Goal: Task Accomplishment & Management: Use online tool/utility

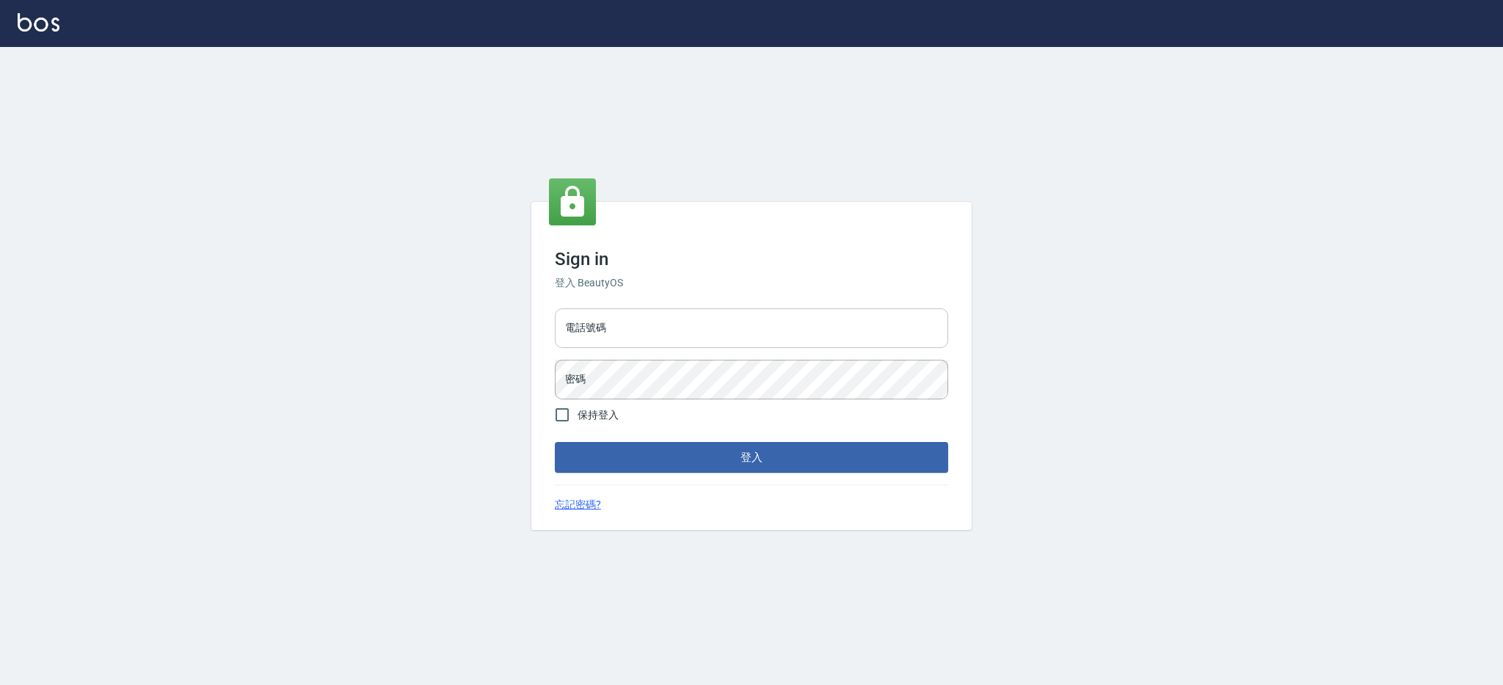
click at [649, 313] on input "電話號碼" at bounding box center [751, 328] width 393 height 40
click at [616, 337] on input "電話號碼" at bounding box center [751, 328] width 393 height 40
type input "0980410316"
click at [555, 442] on button "登入" at bounding box center [751, 457] width 393 height 31
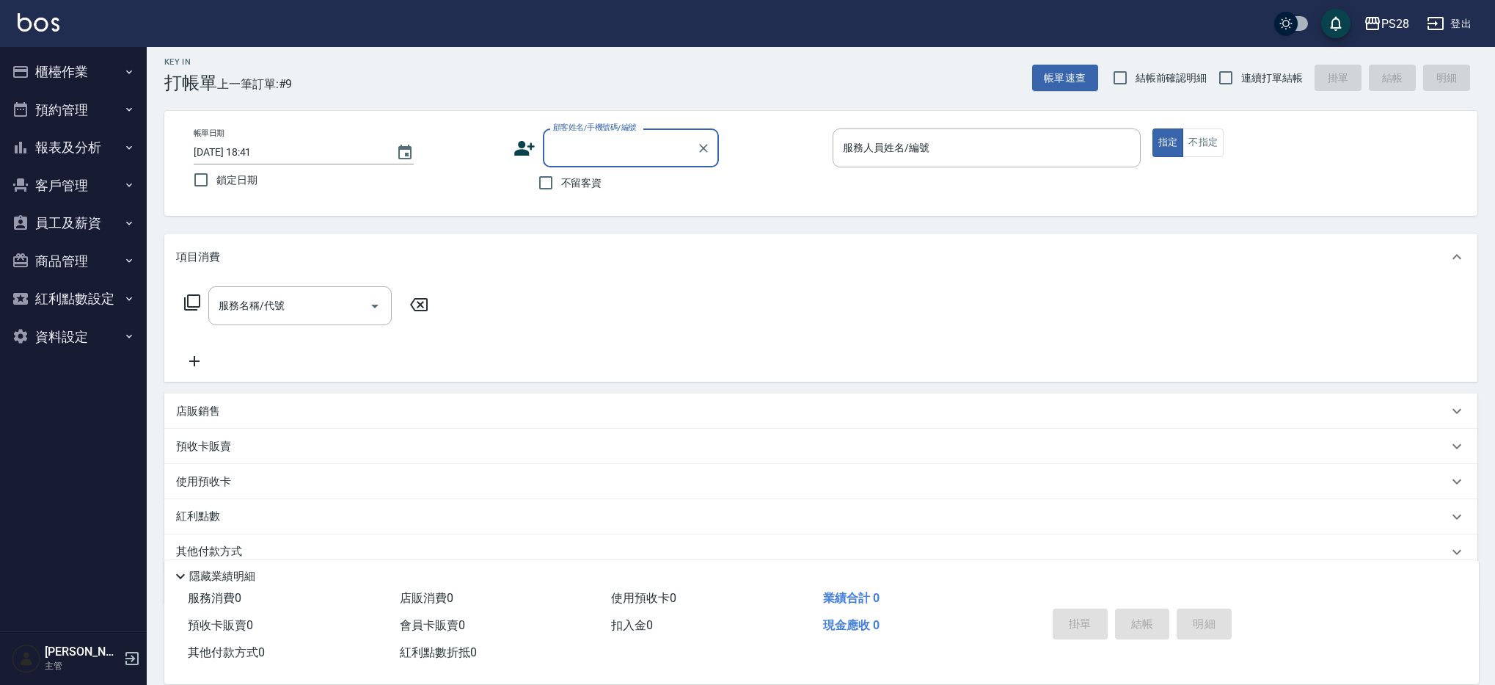
scroll to position [10, 0]
click at [568, 189] on label "不留客資" at bounding box center [566, 180] width 72 height 31
click at [561, 189] on input "不留客資" at bounding box center [545, 180] width 31 height 31
checkbox input "true"
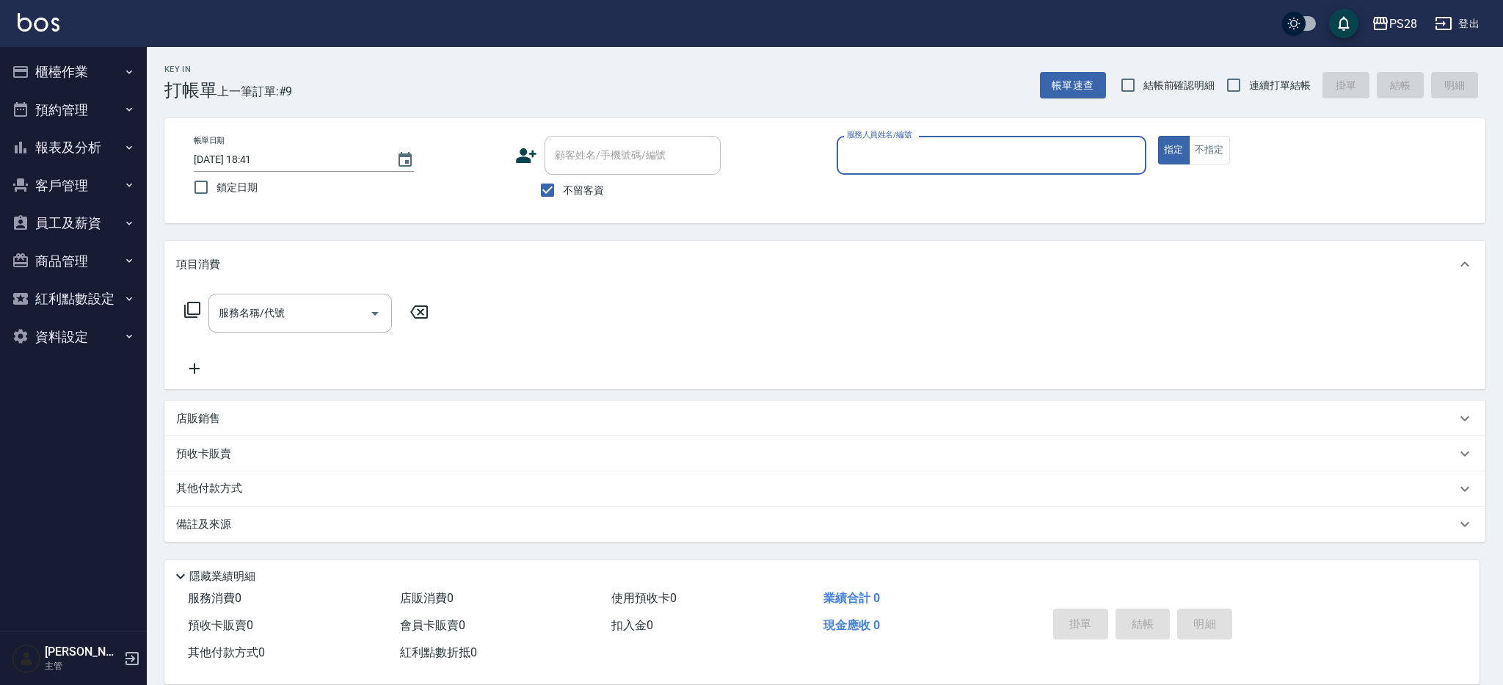
click at [1277, 84] on span "連續打單結帳" at bounding box center [1280, 85] width 62 height 15
click at [1249, 84] on input "連續打單結帳" at bounding box center [1233, 85] width 31 height 31
checkbox input "true"
click at [1035, 152] on input "服務人員姓名/編號" at bounding box center [991, 155] width 296 height 26
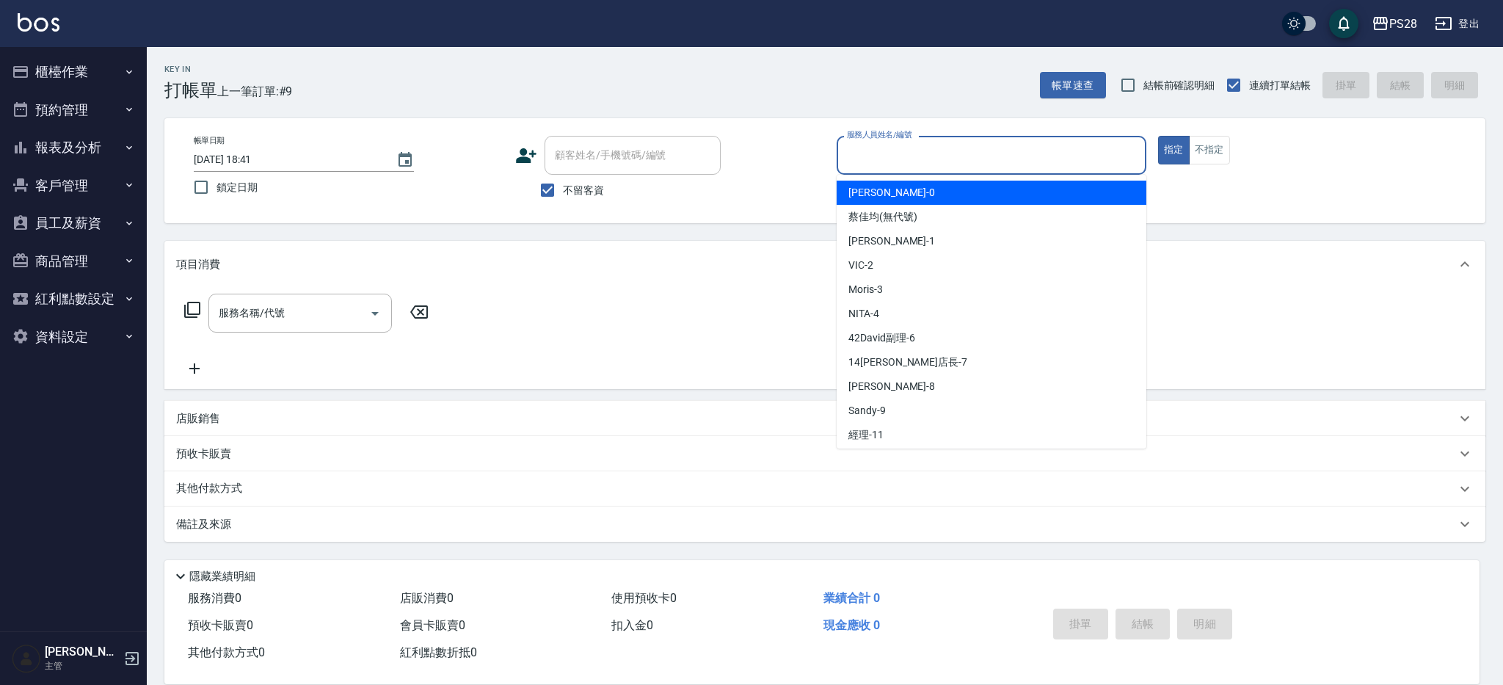
type input "ㄞ"
type input "Ariel-0"
type button "true"
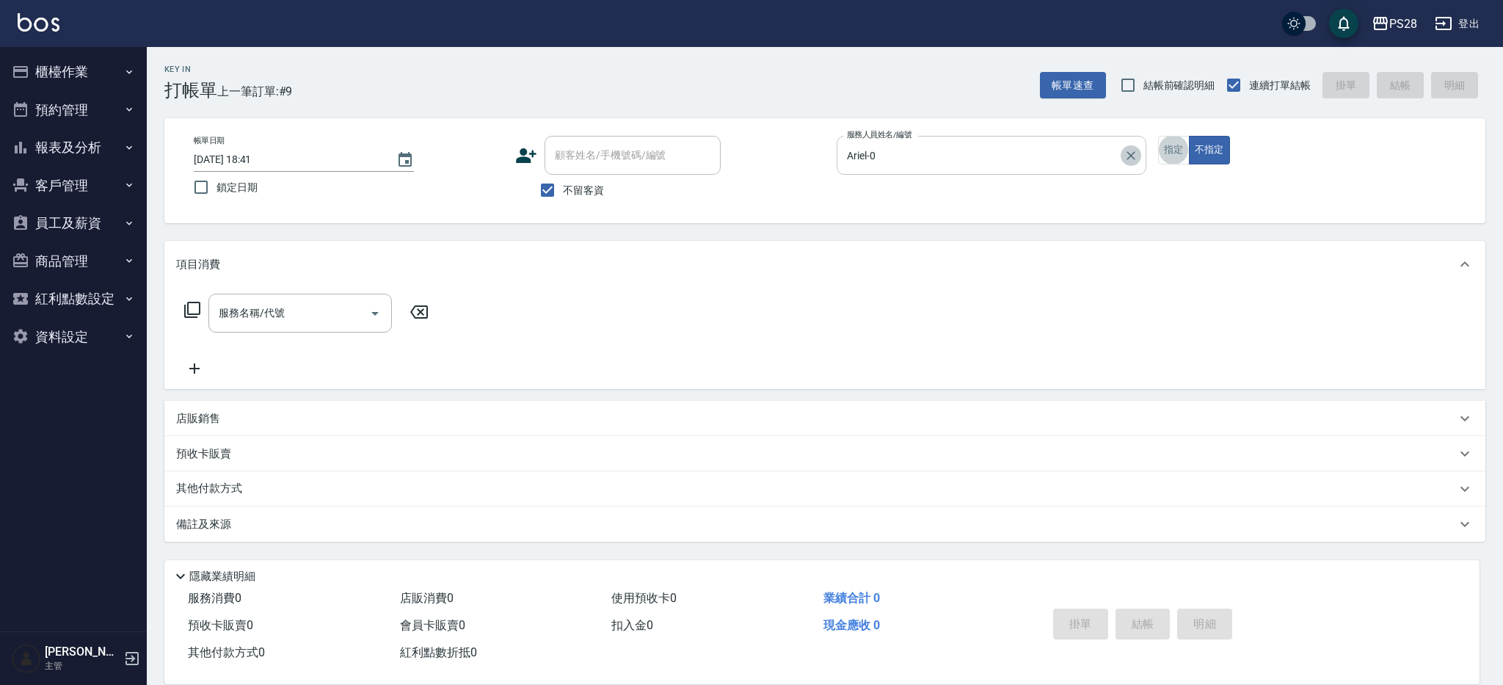
click at [1133, 158] on icon "Clear" at bounding box center [1130, 155] width 15 height 15
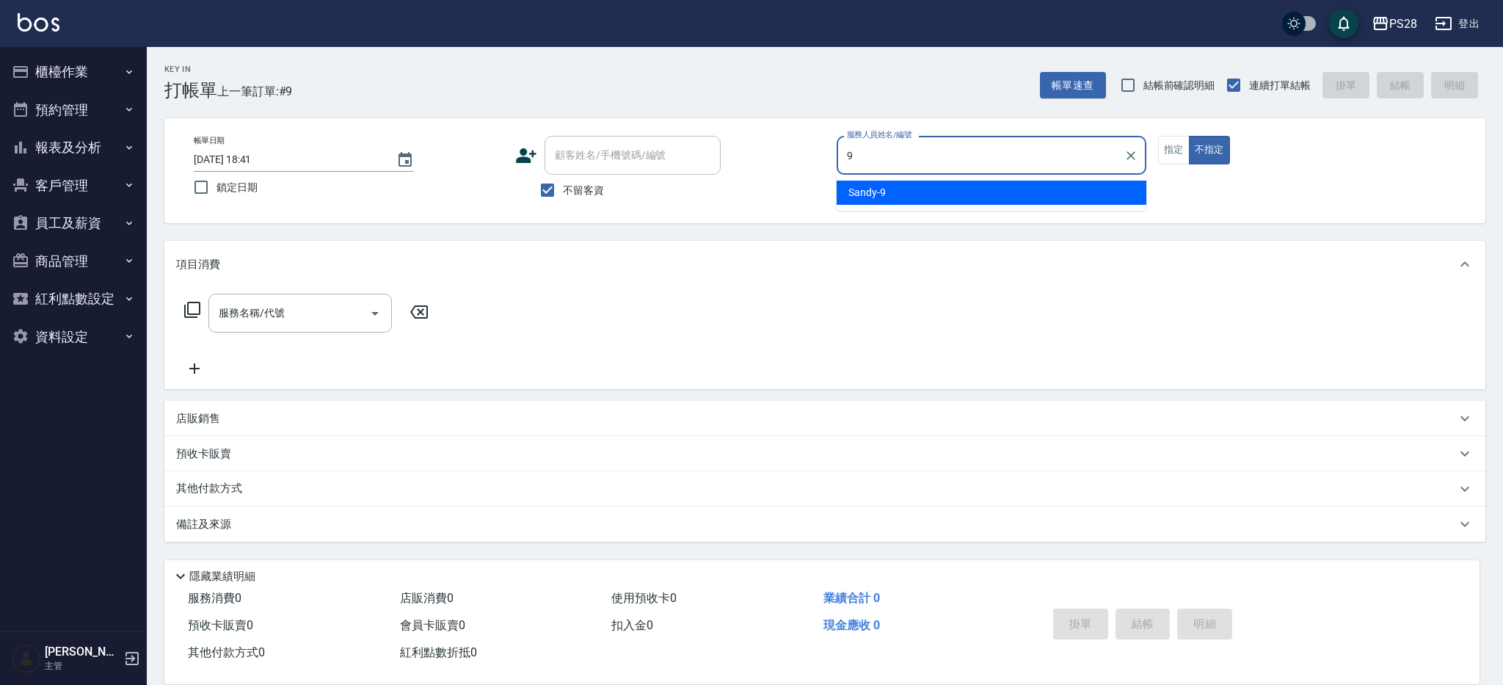
type input "Sandy-9"
type button "false"
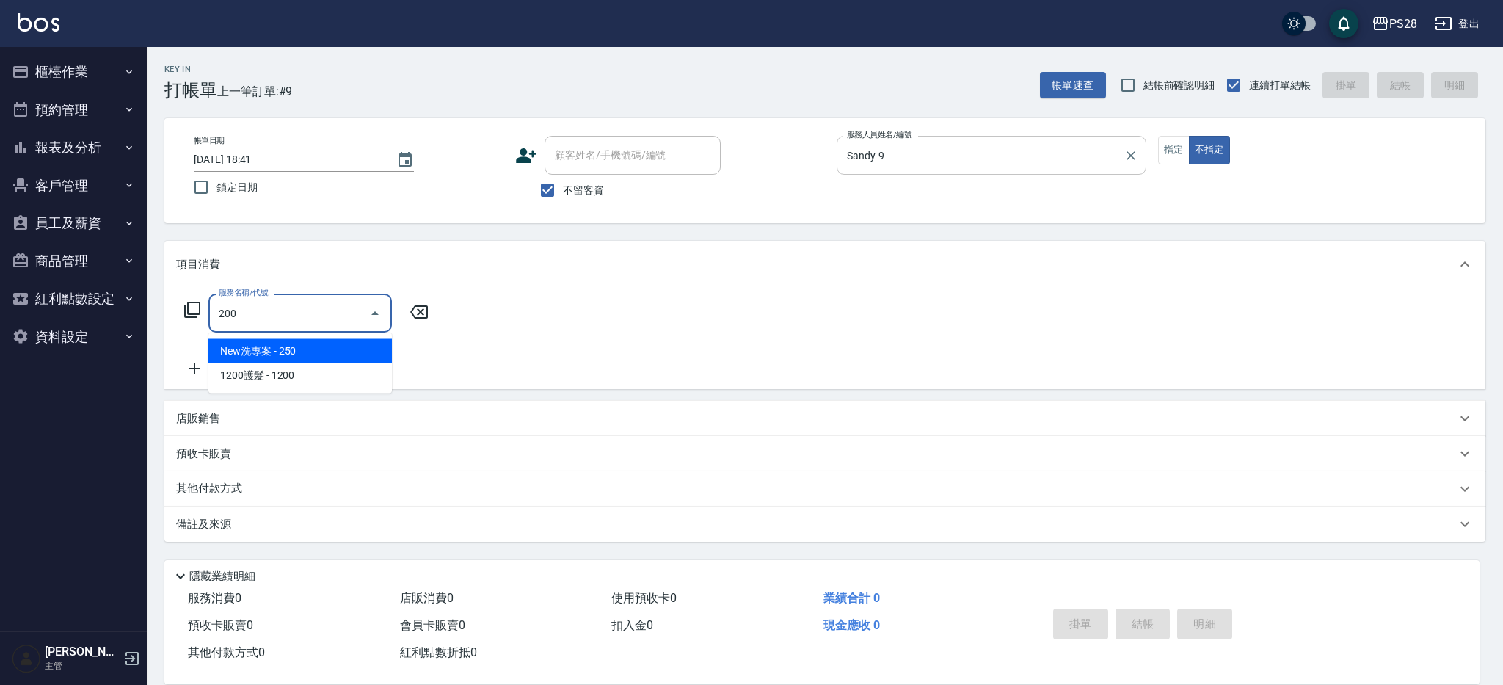
type input "New洗專案(200)"
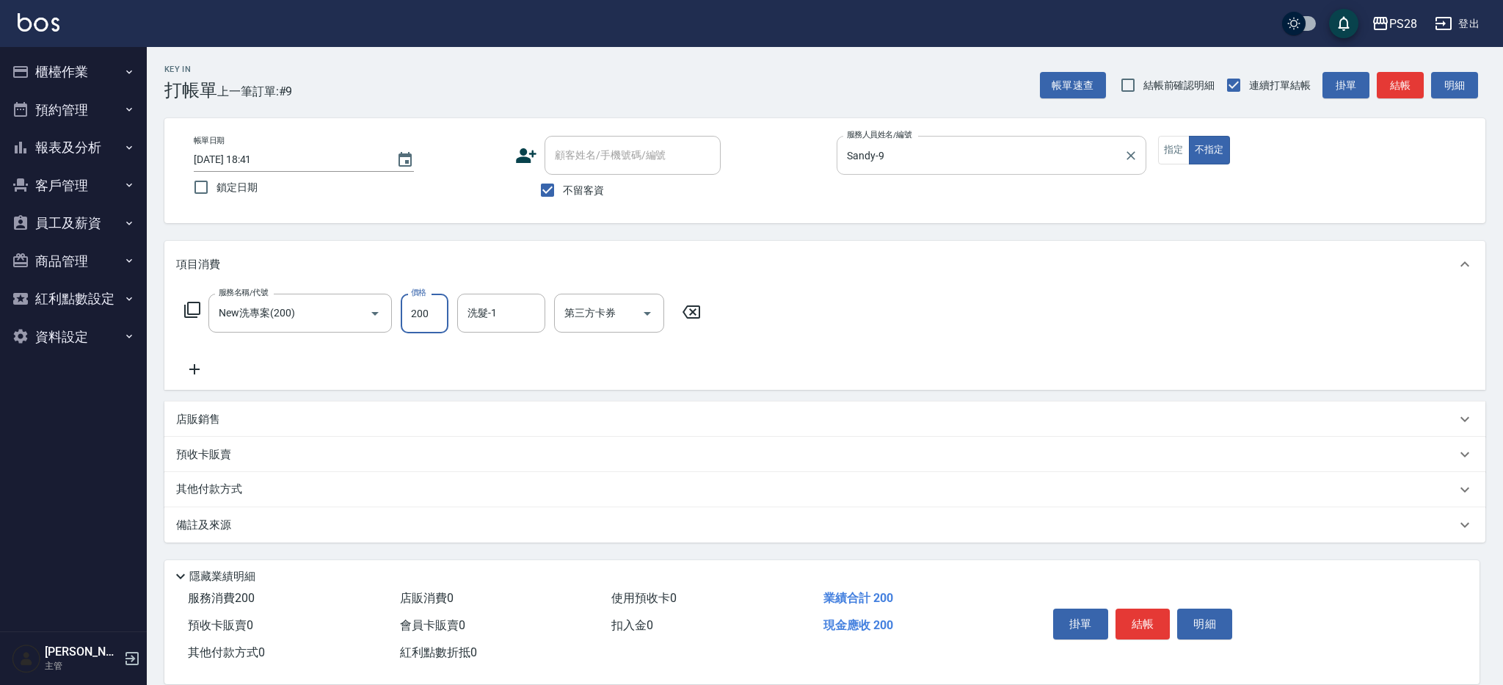
type input "200"
type input "12-12"
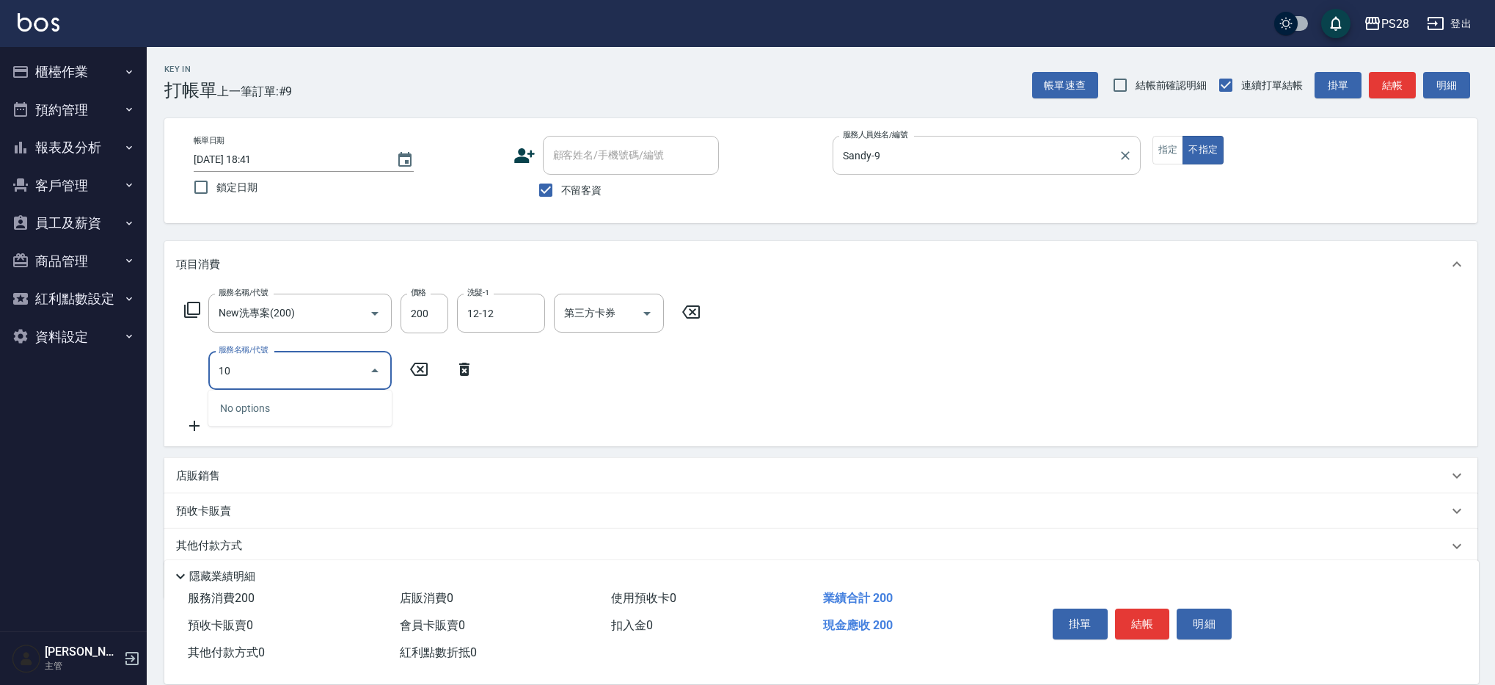
type input "1"
type input "剪瀏海(0050)"
type input "50"
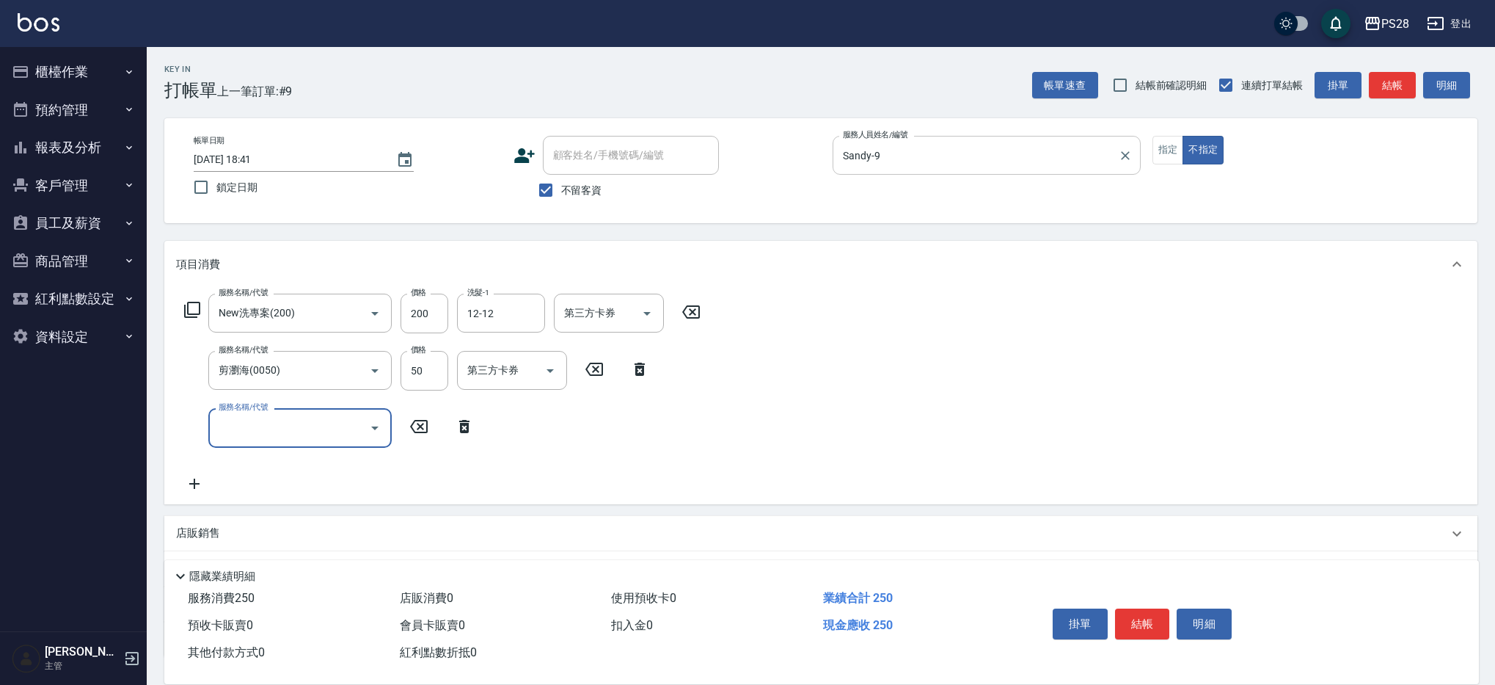
type input "2"
type input "天天瞬護(410)"
type input "100"
type input "3"
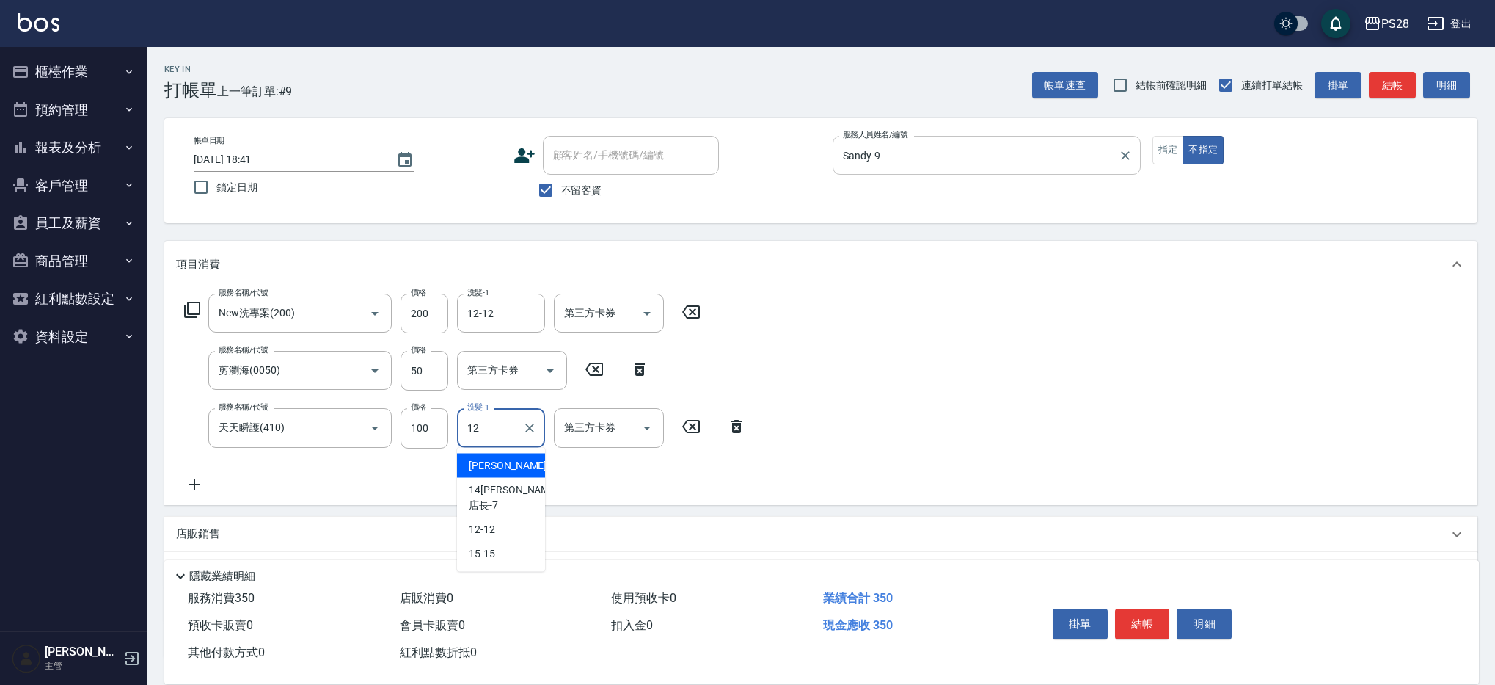
type input "12-12"
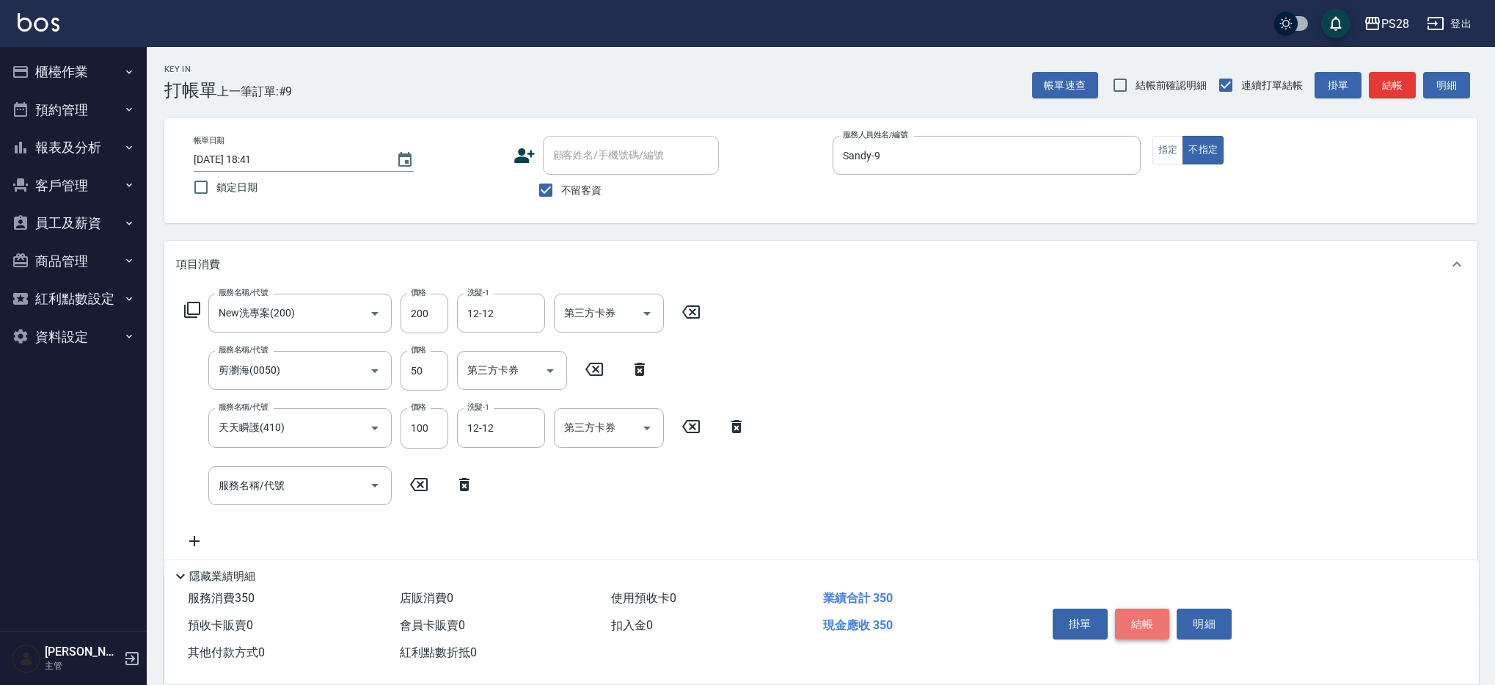
click at [1163, 625] on button "結帳" at bounding box center [1142, 623] width 55 height 31
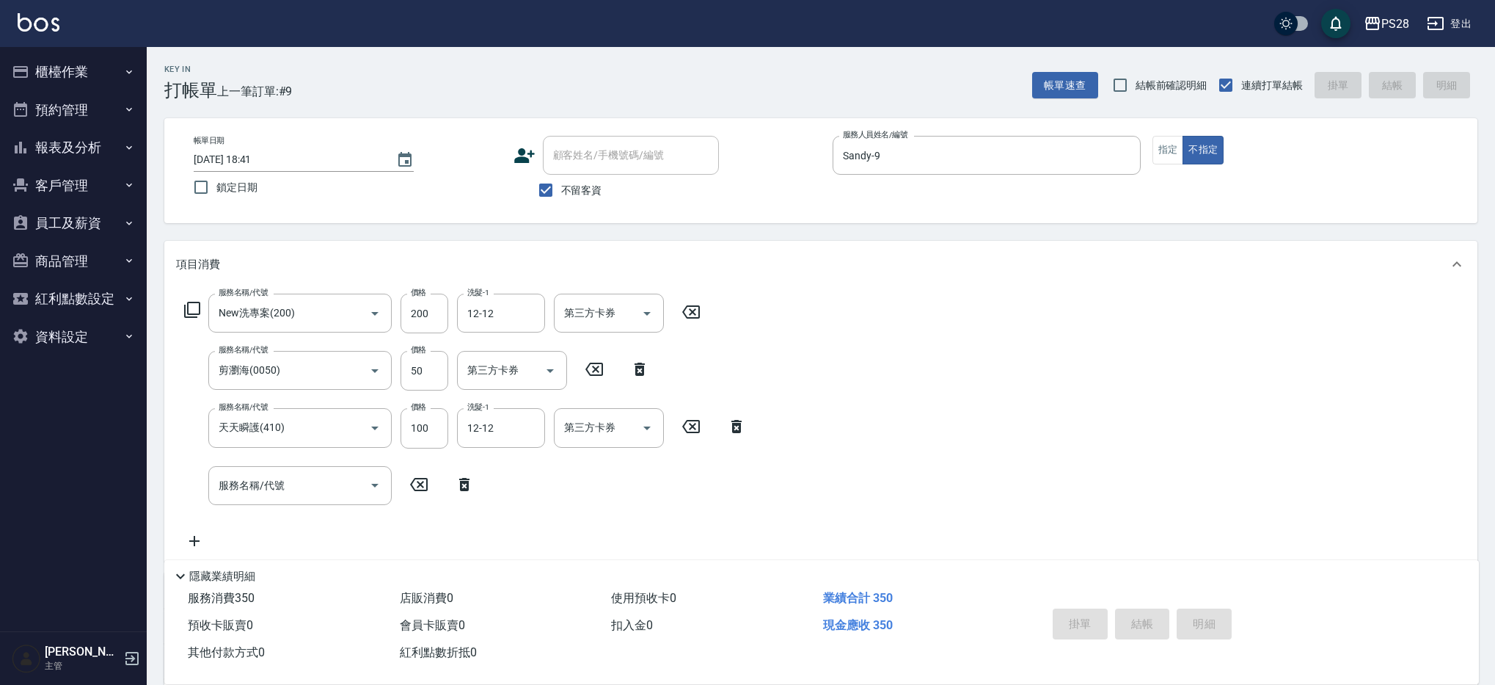
type input "[DATE] 18:43"
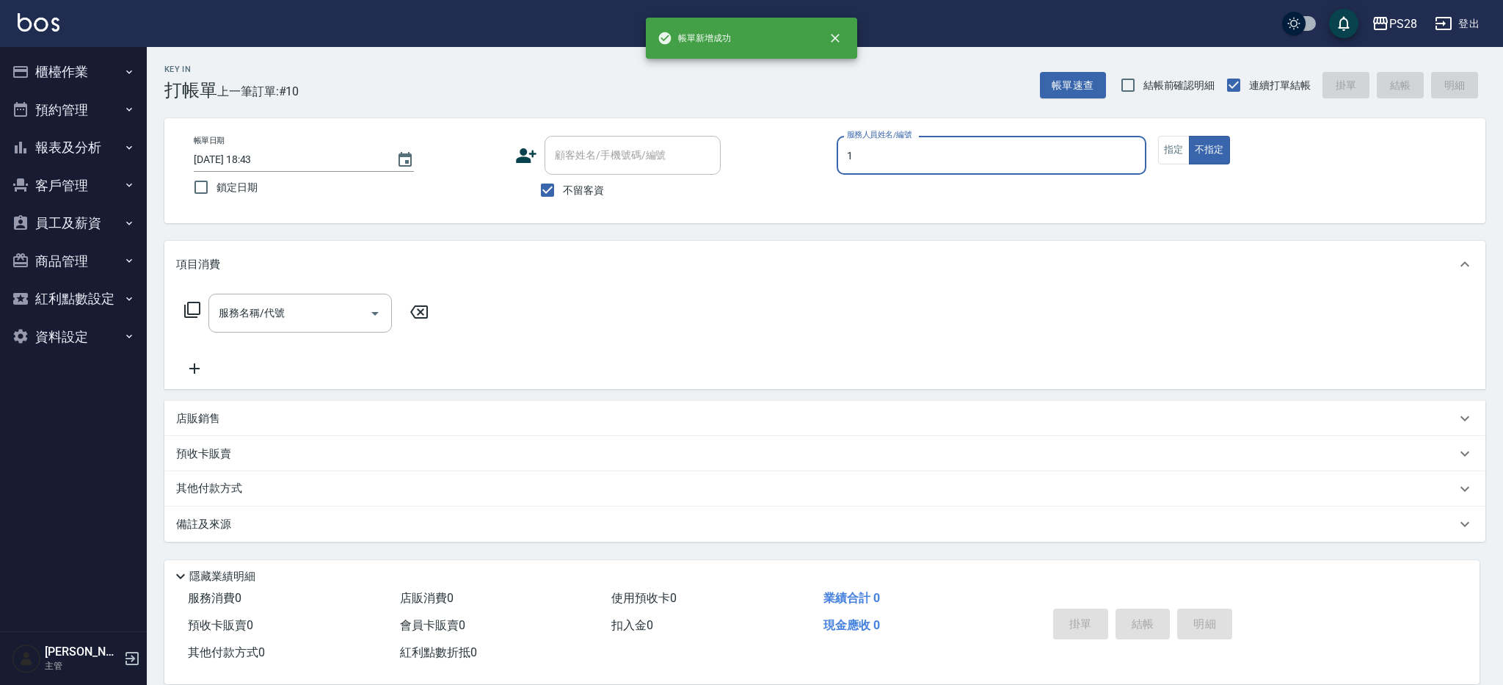
type input "[PERSON_NAME]-1"
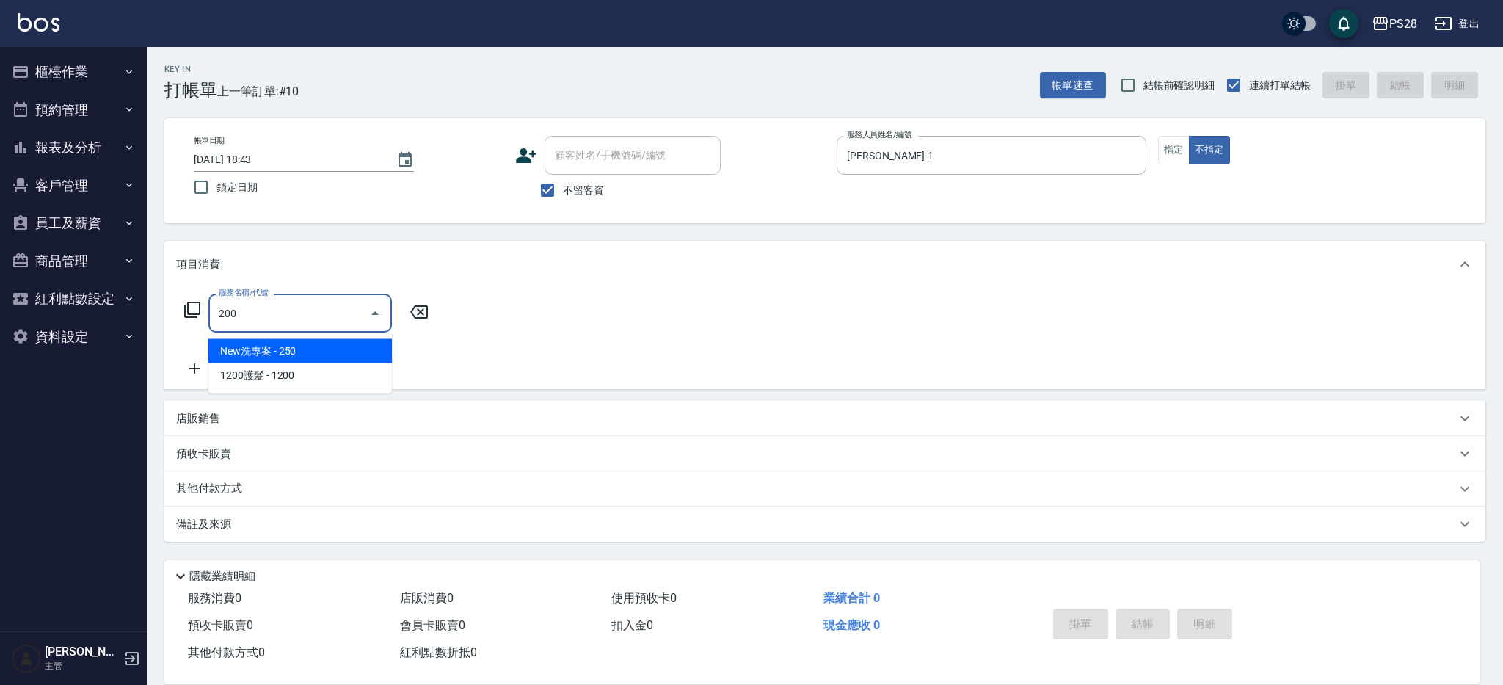
type input "New洗專案(200)"
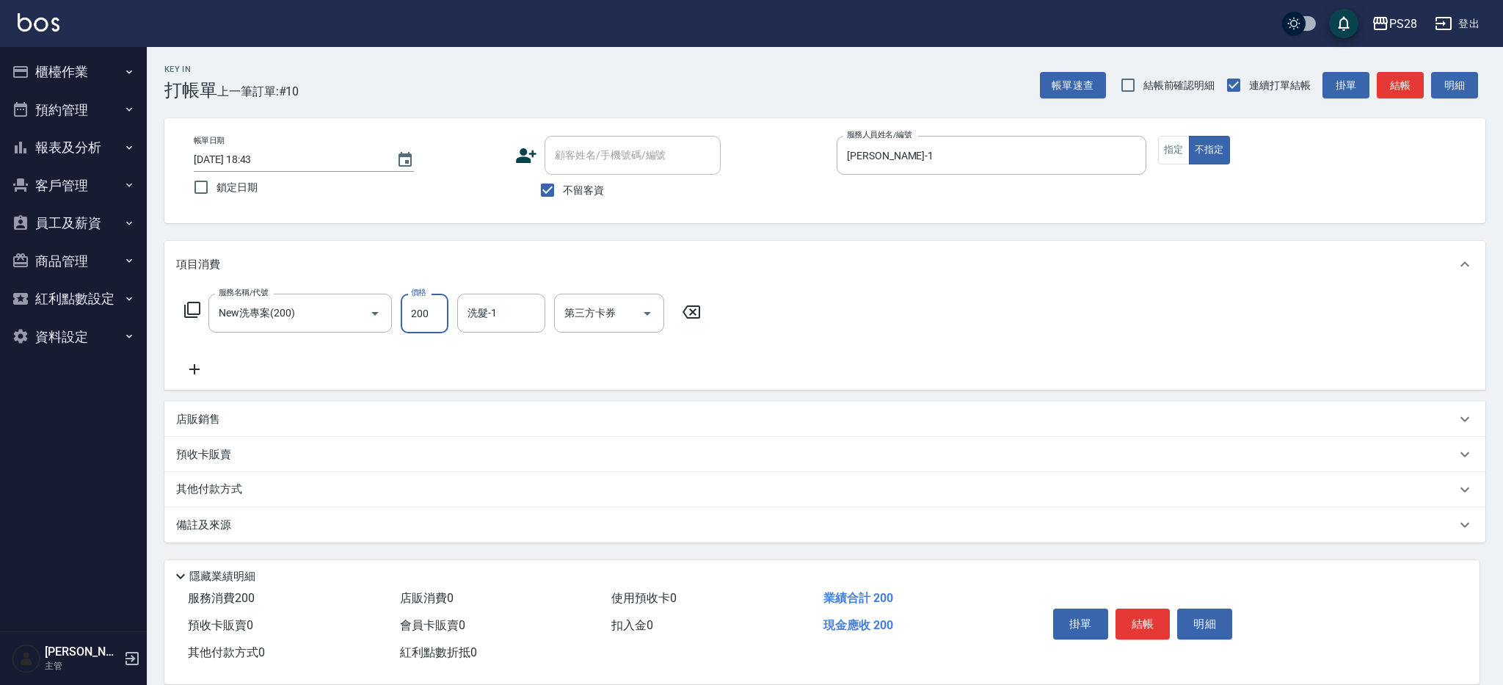
type input "200"
type input "15-15"
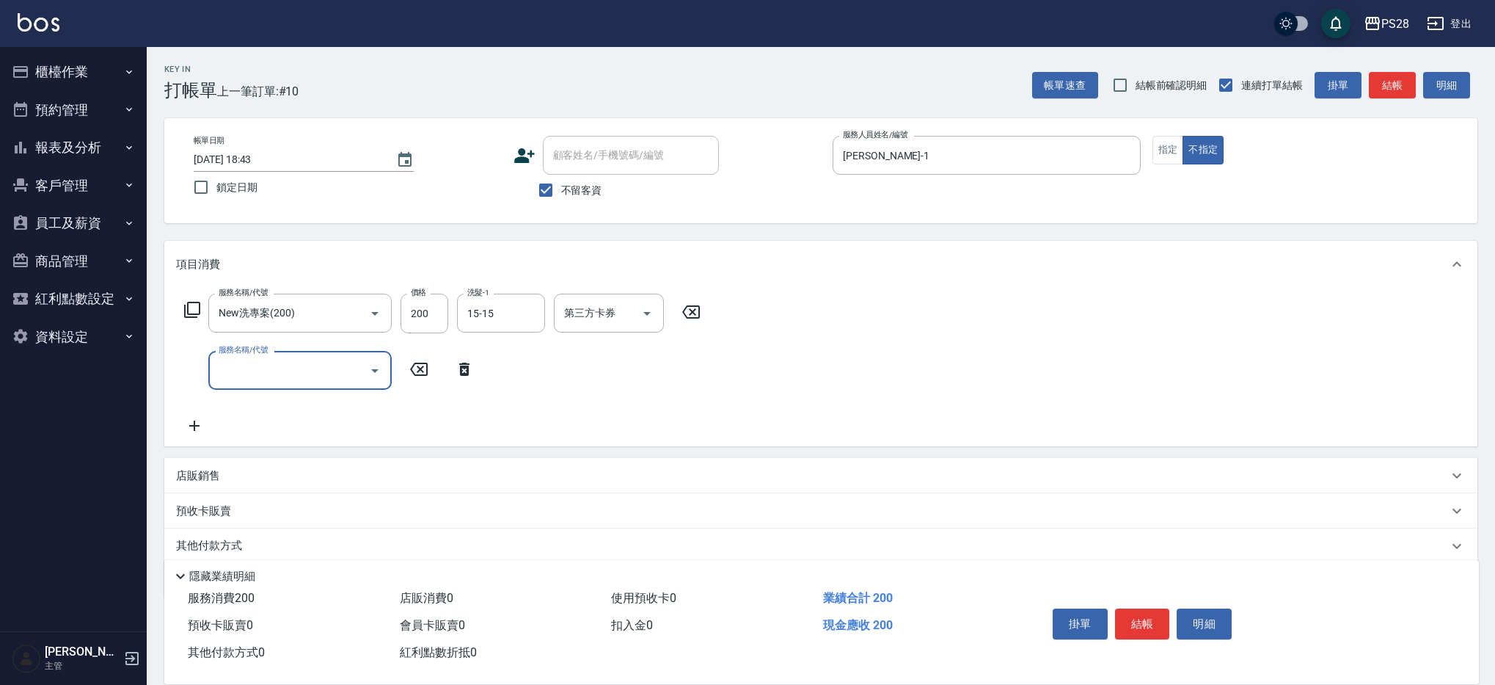
click at [1145, 613] on button "結帳" at bounding box center [1142, 623] width 55 height 31
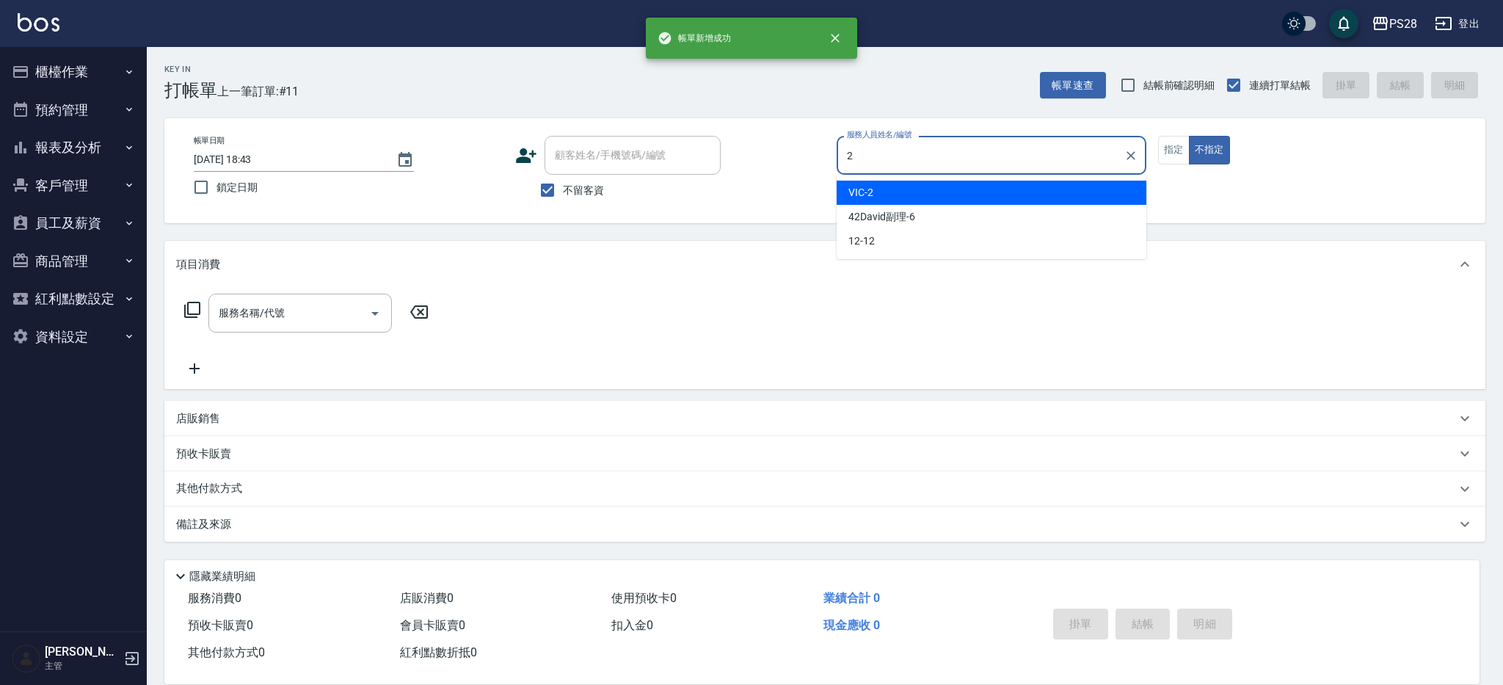
type input "VIC-2"
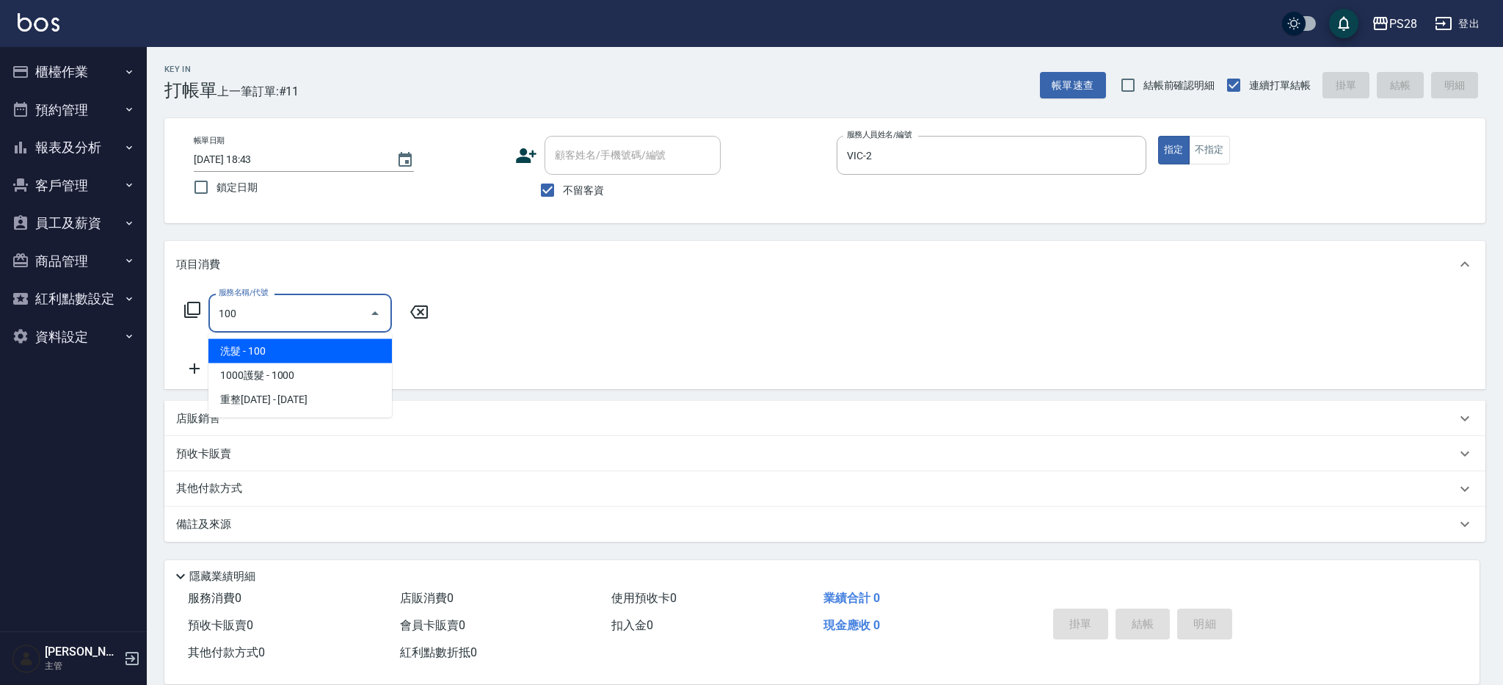
type input "洗髮(100)"
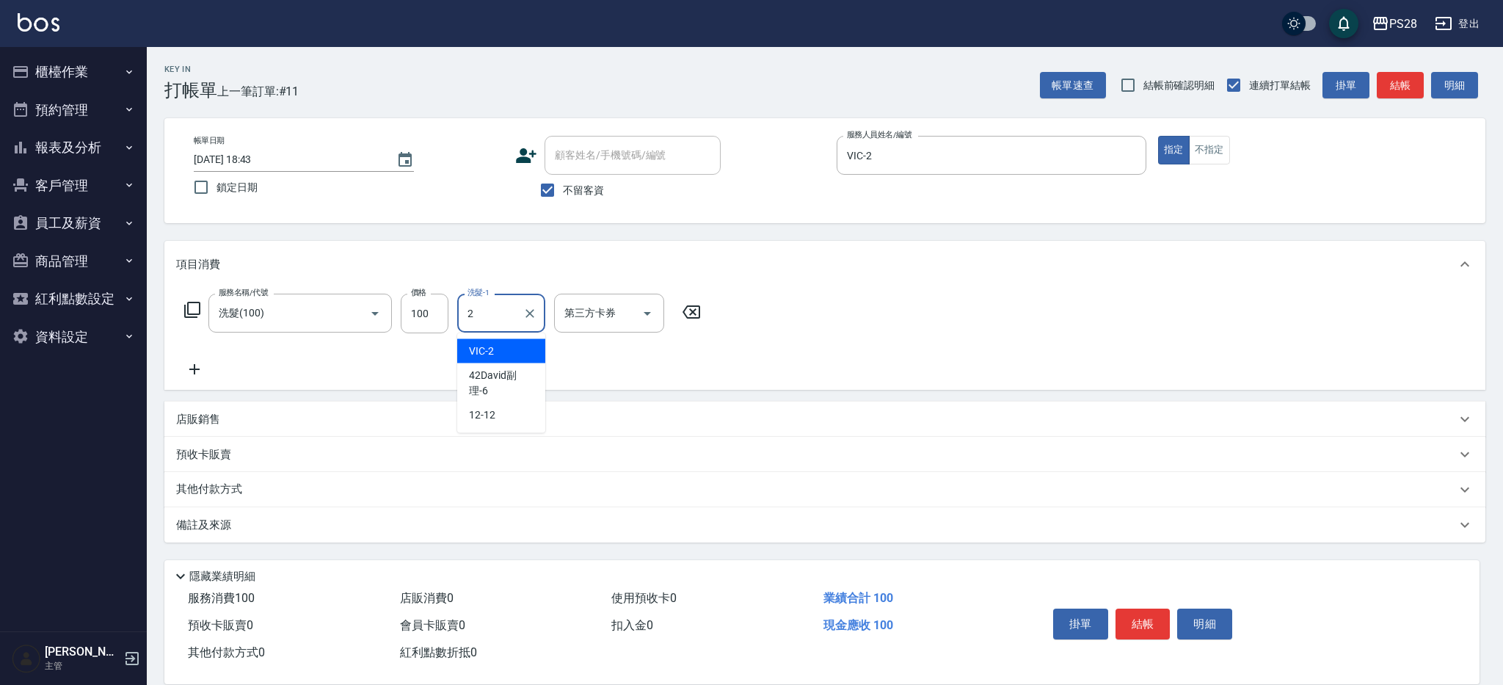
type input "VIC-2"
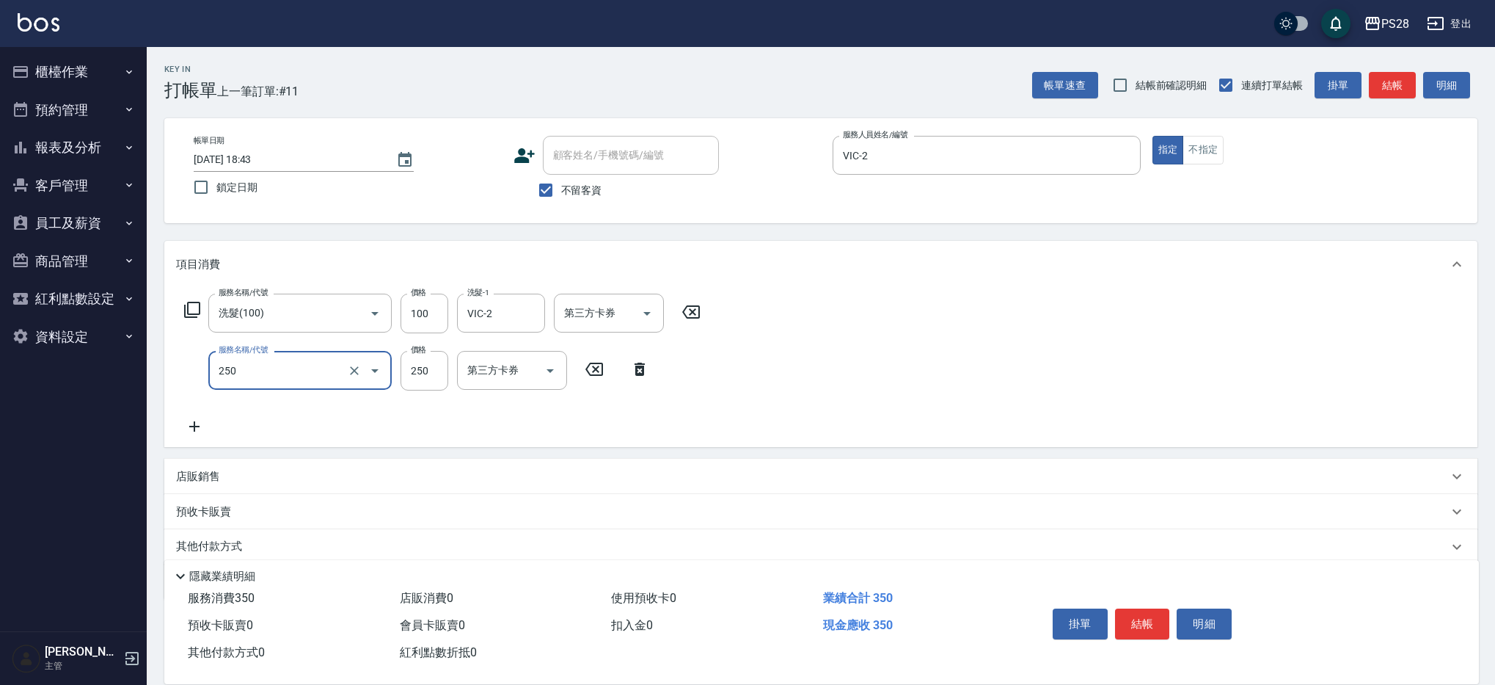
type input "單剪(250)"
type input "199"
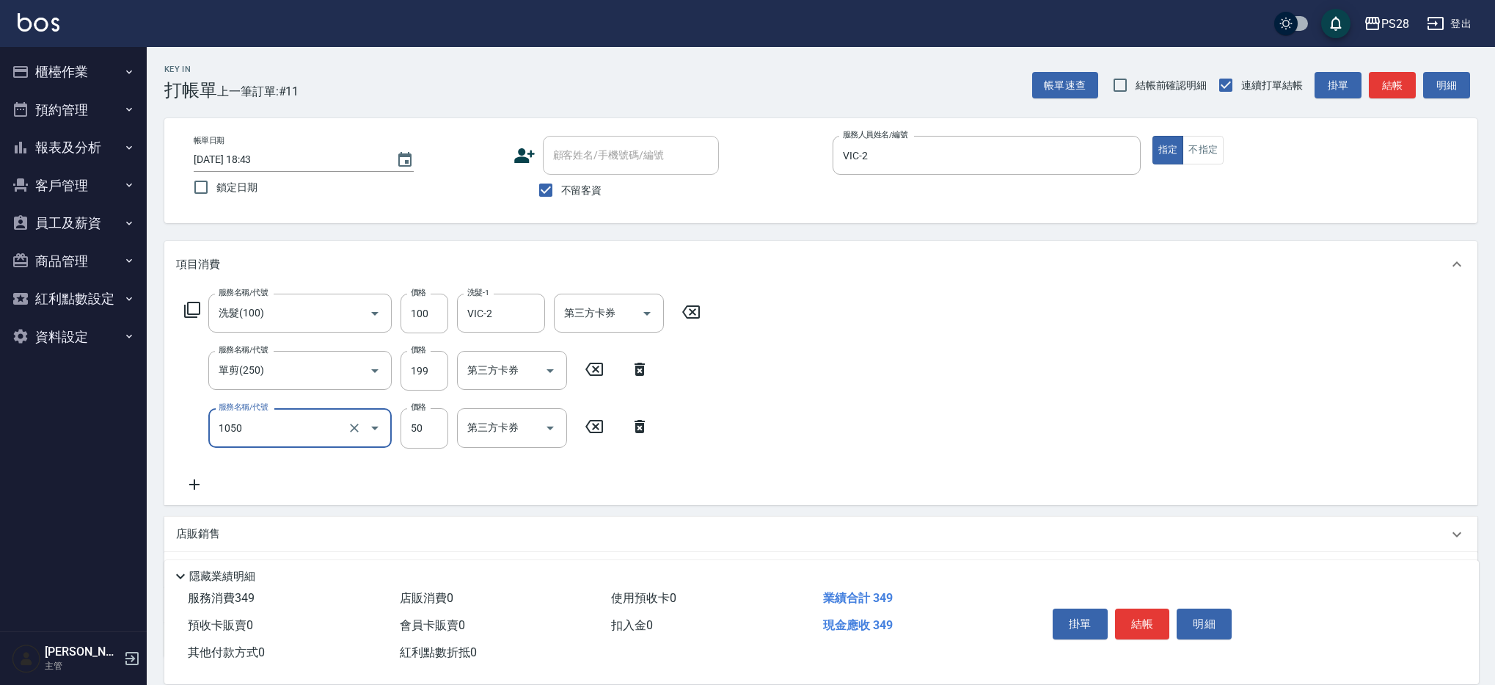
type input "精油(1050)"
type input "50"
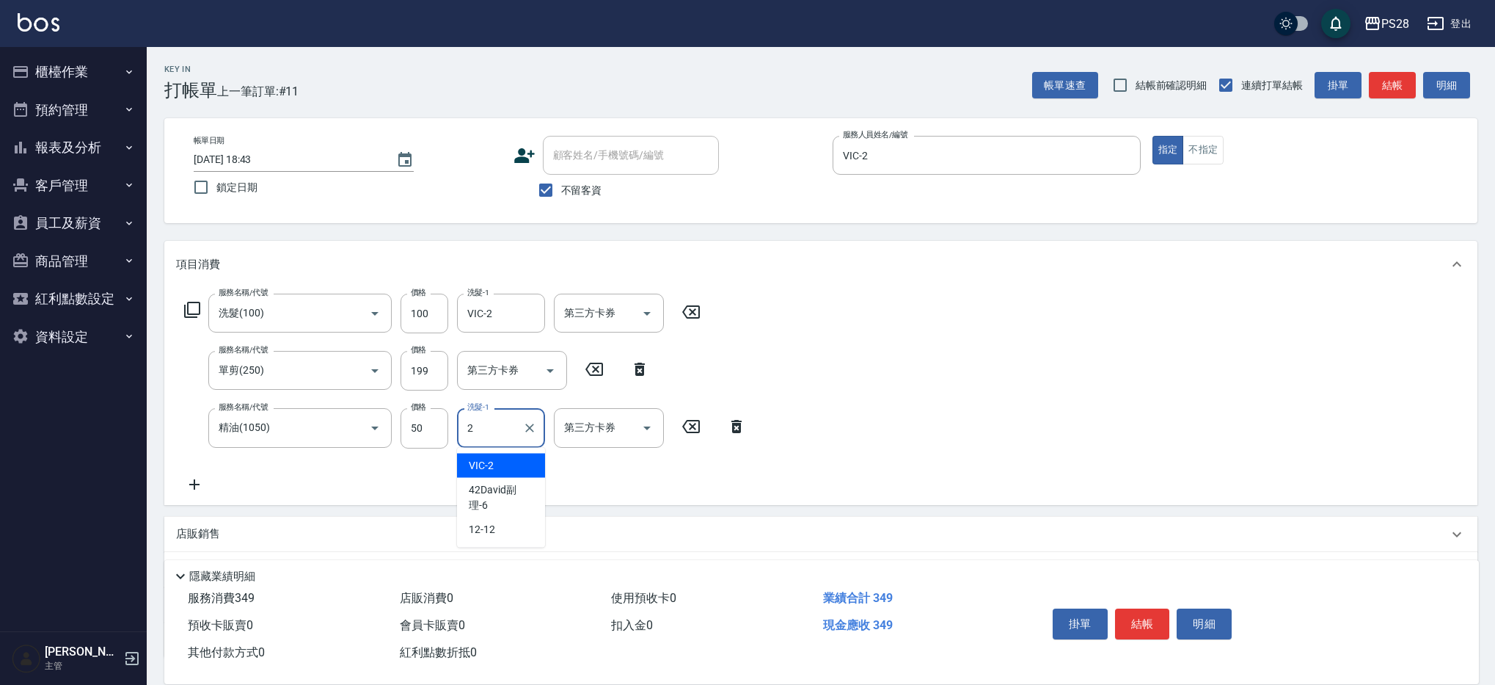
type input "VIC-2"
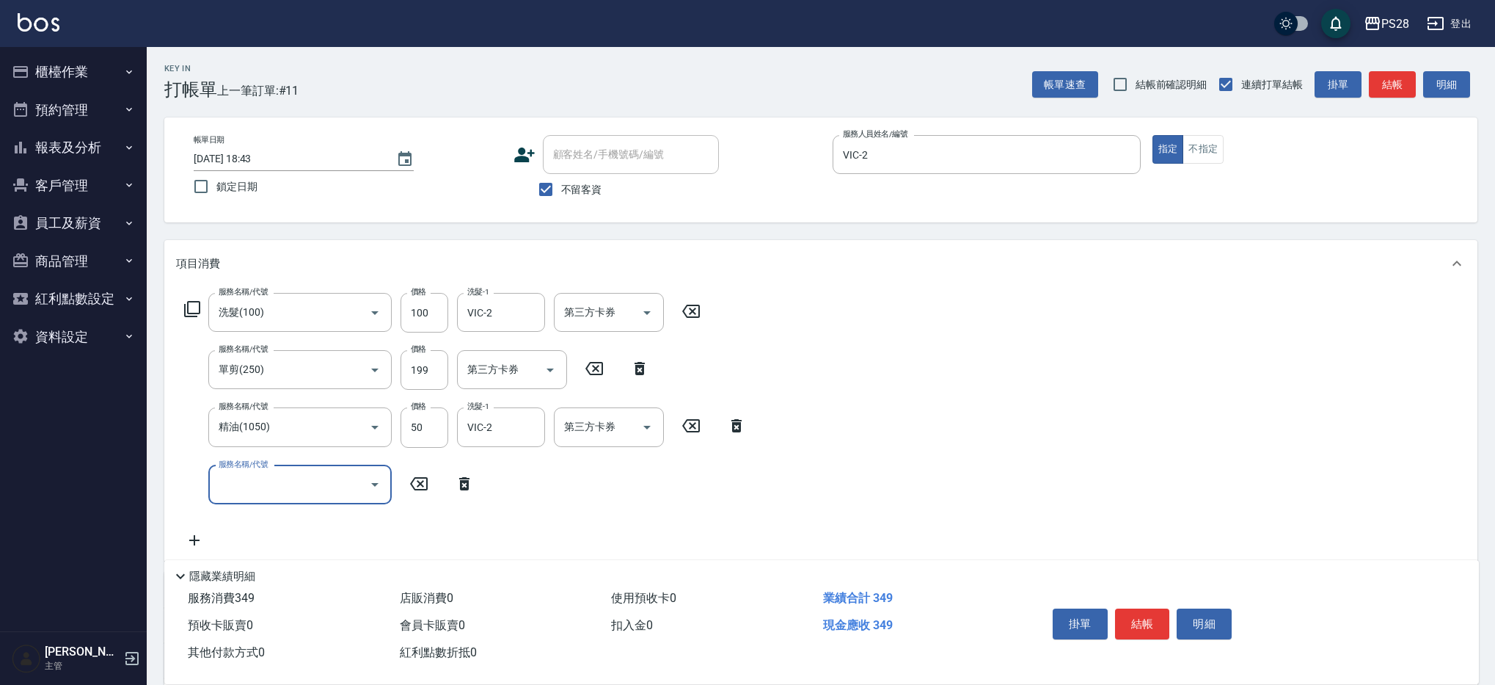
click at [1150, 617] on button "結帳" at bounding box center [1142, 623] width 55 height 31
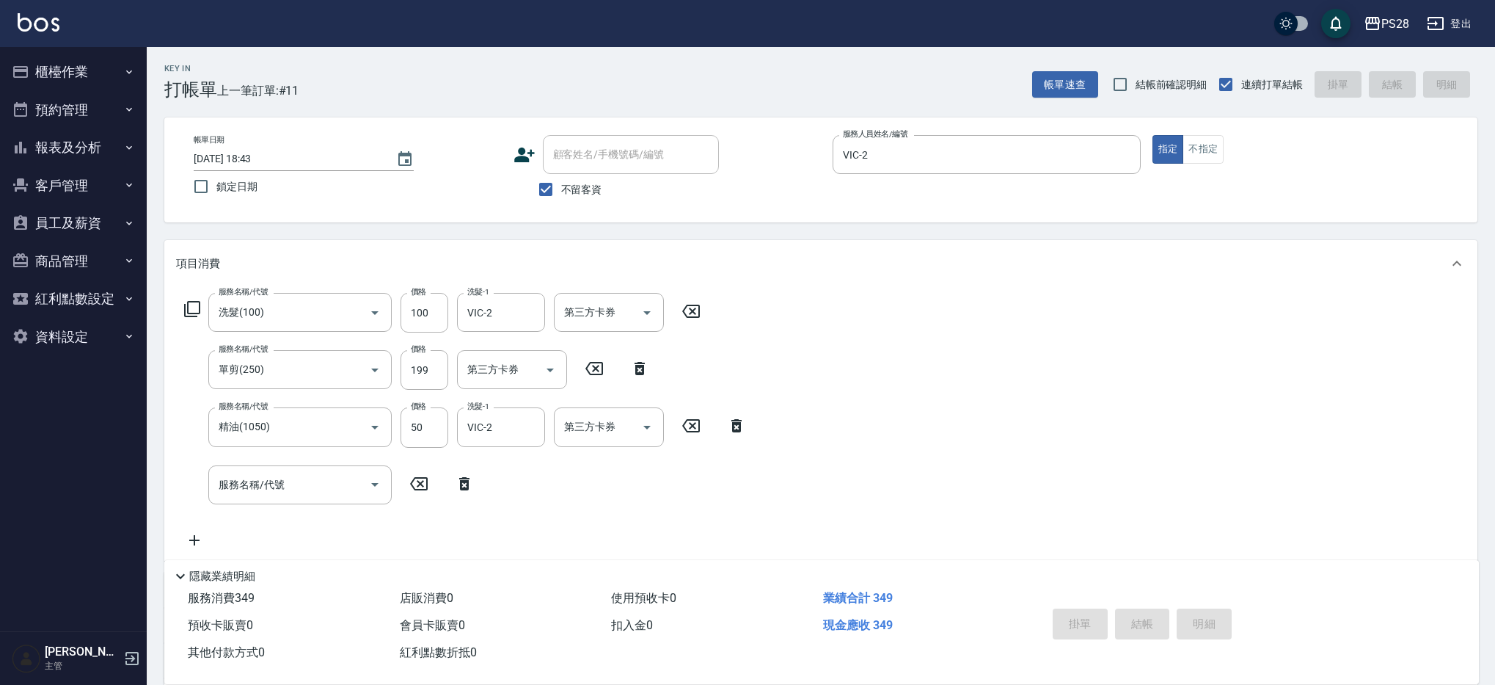
scroll to position [1, 0]
type input "[DATE] 18:44"
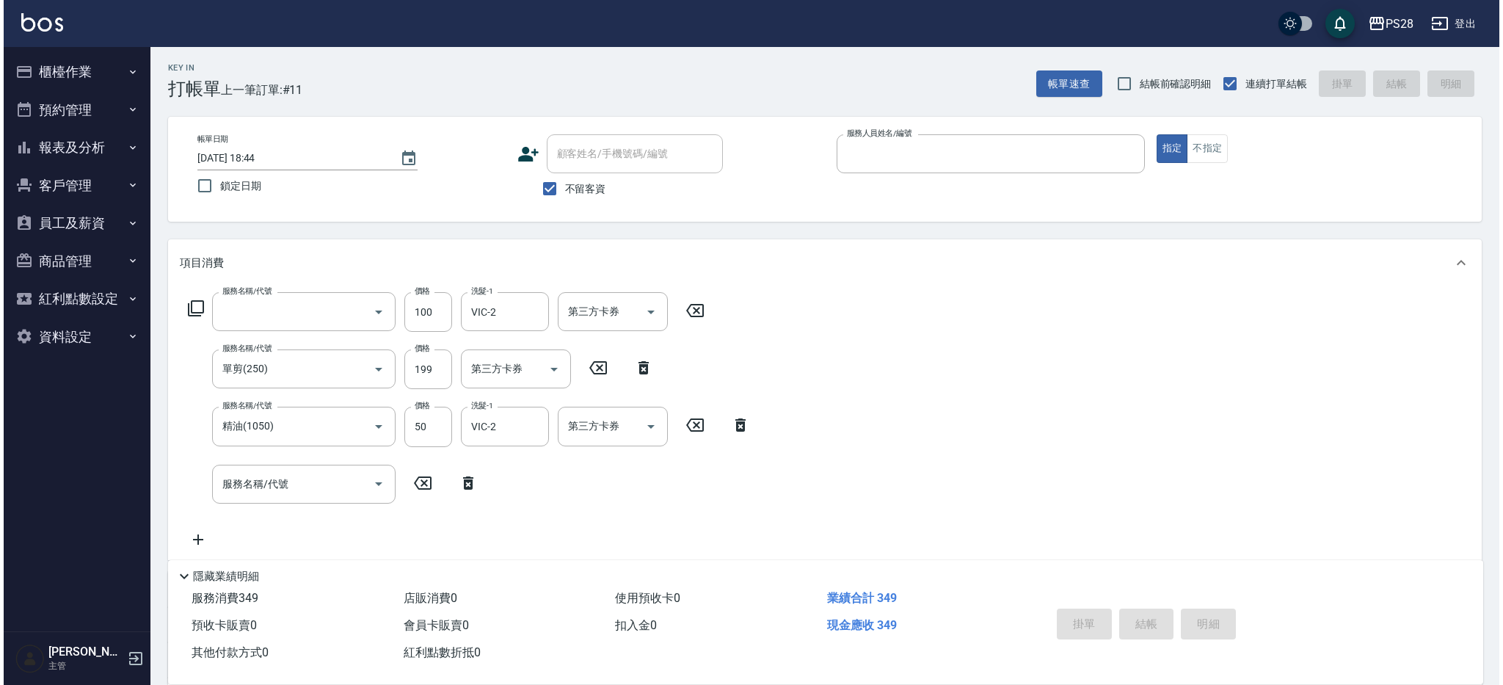
scroll to position [0, 0]
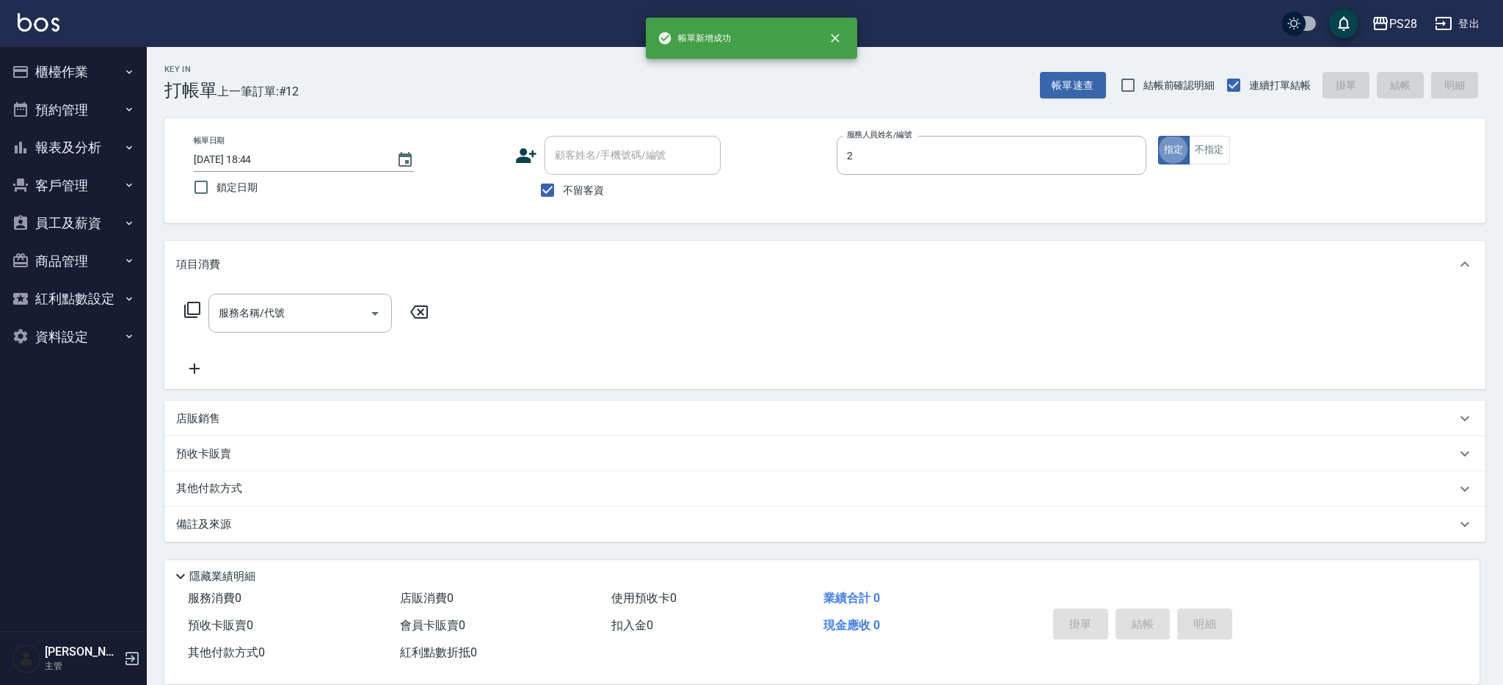
type input "VIC-2"
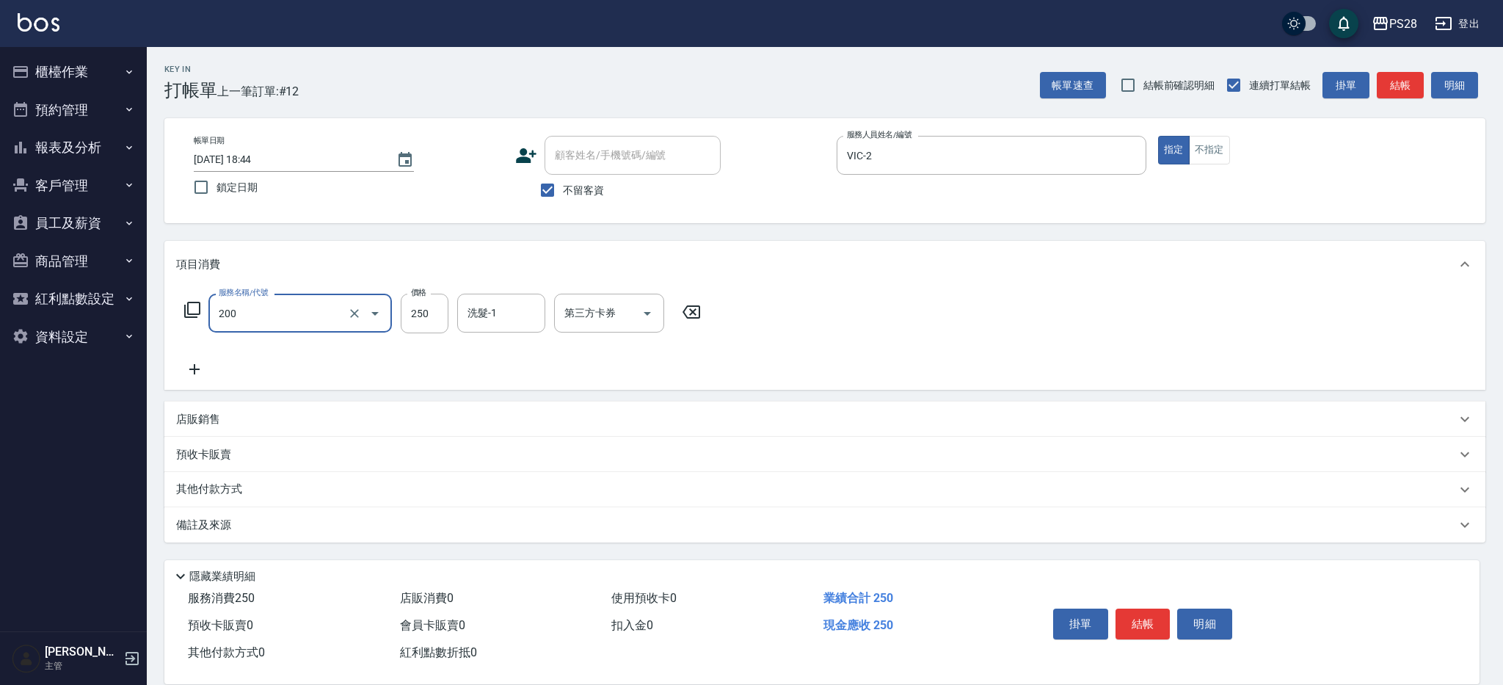
type input "New洗專案(200)"
type input "VIC-2"
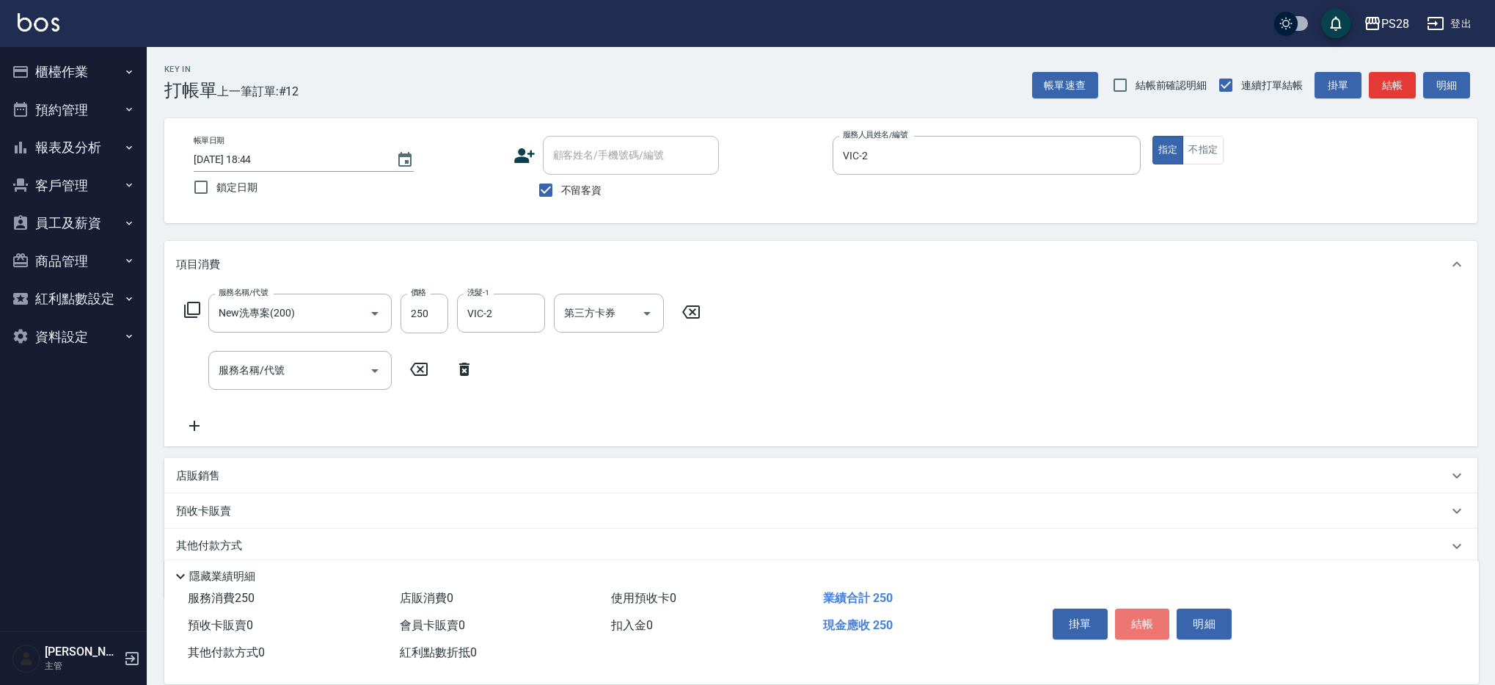
click at [1141, 627] on button "結帳" at bounding box center [1142, 623] width 55 height 31
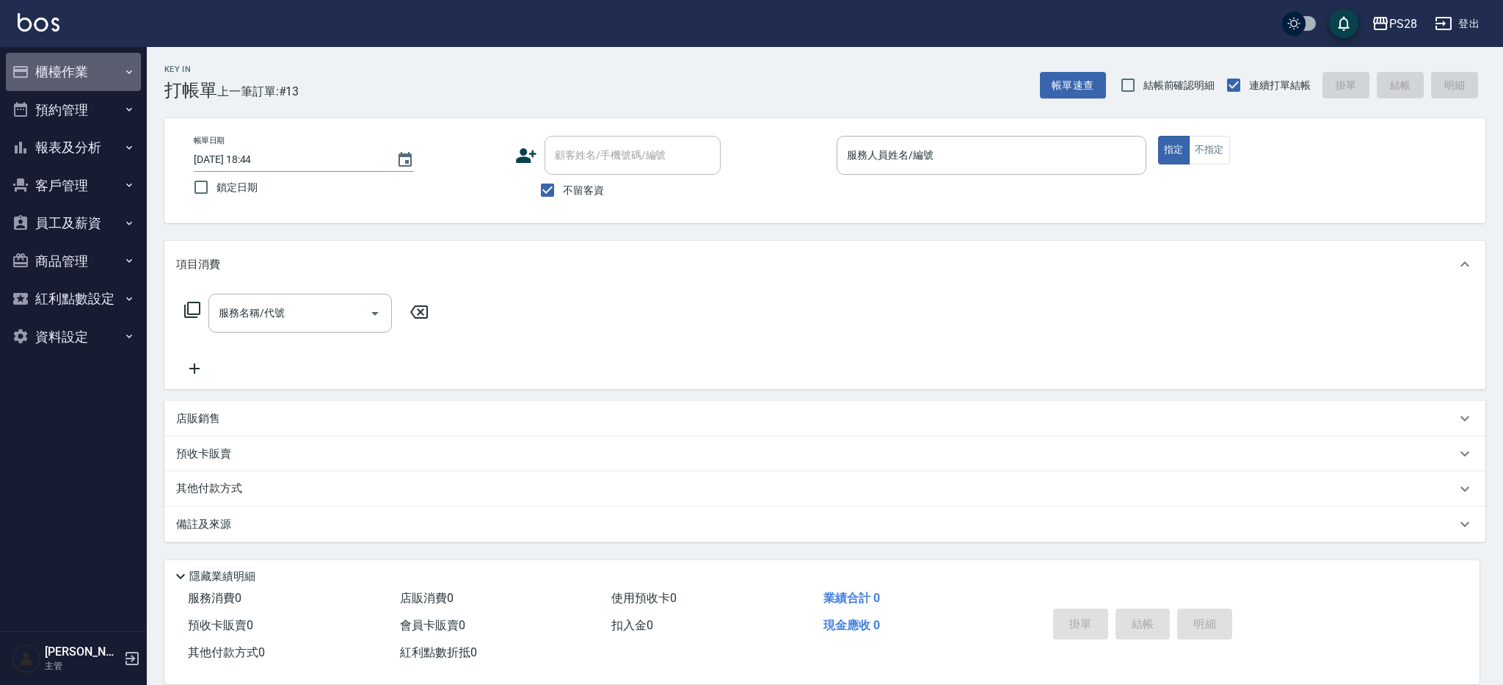
click at [106, 71] on button "櫃檯作業" at bounding box center [73, 72] width 135 height 38
